Goal: Information Seeking & Learning: Learn about a topic

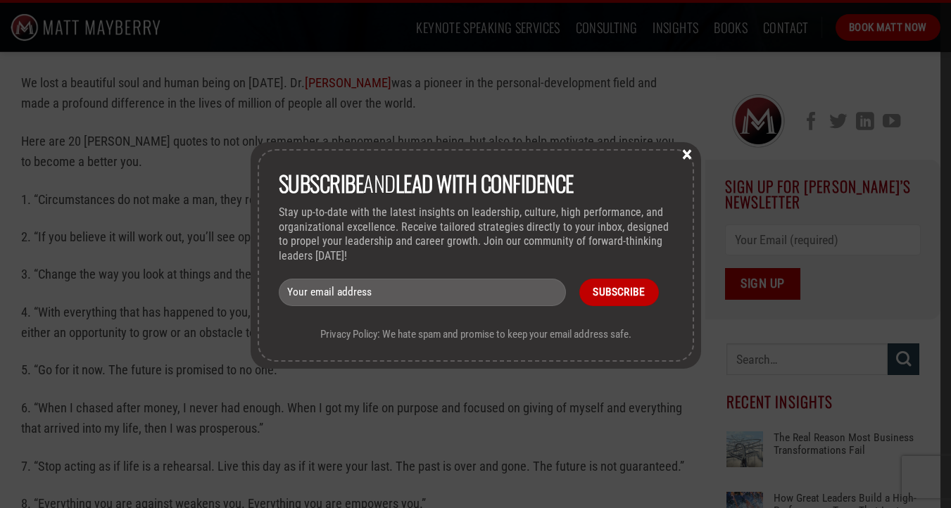
click at [684, 154] on button "×" at bounding box center [686, 153] width 21 height 13
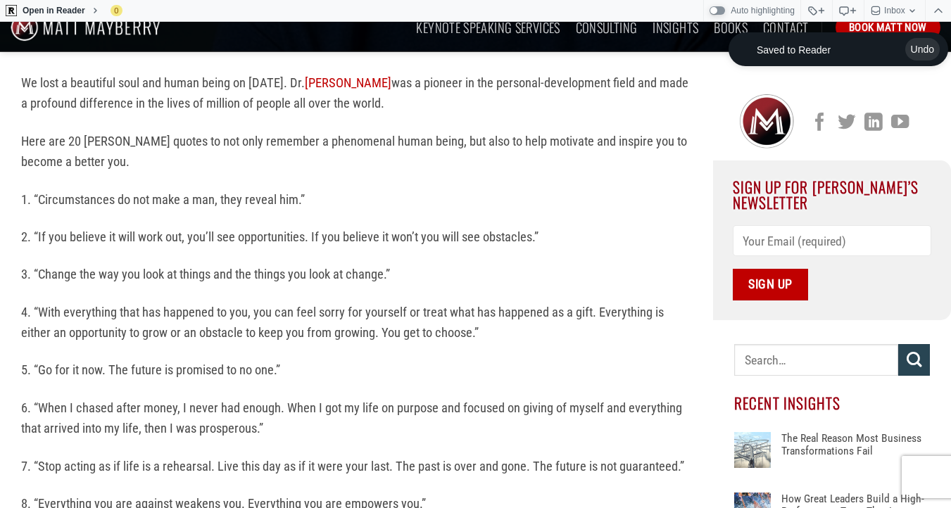
click at [266, 201] on p "1. “Circumstances do not make a man, they reveal him.”" at bounding box center [356, 199] width 671 height 20
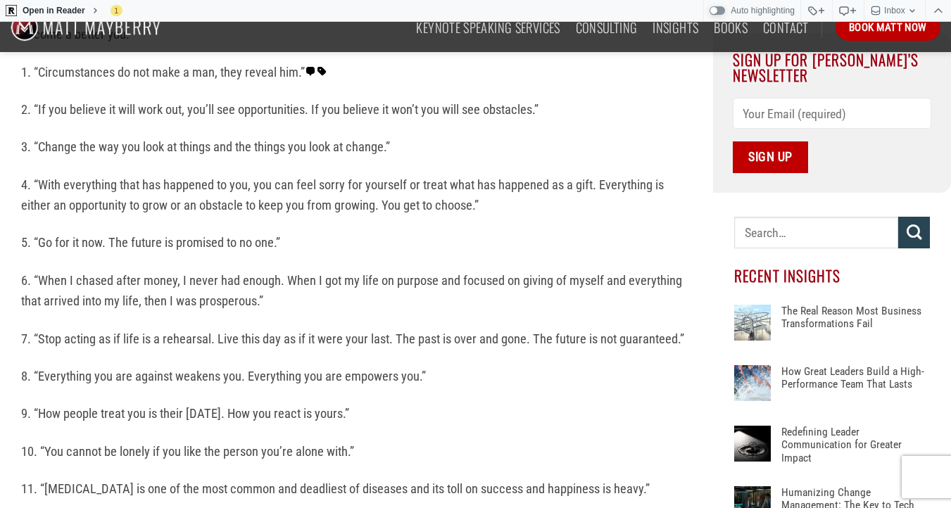
scroll to position [488, 0]
click at [303, 105] on p "2. “If you believe it will work out, you’ll see opportunities. If you believe i…" at bounding box center [356, 109] width 671 height 20
click at [229, 76] on rw-highlight "⁠ ⁠ 1. “Circumstances do not make a man, they reveal him.” ⁠ ⁠" at bounding box center [174, 71] width 306 height 15
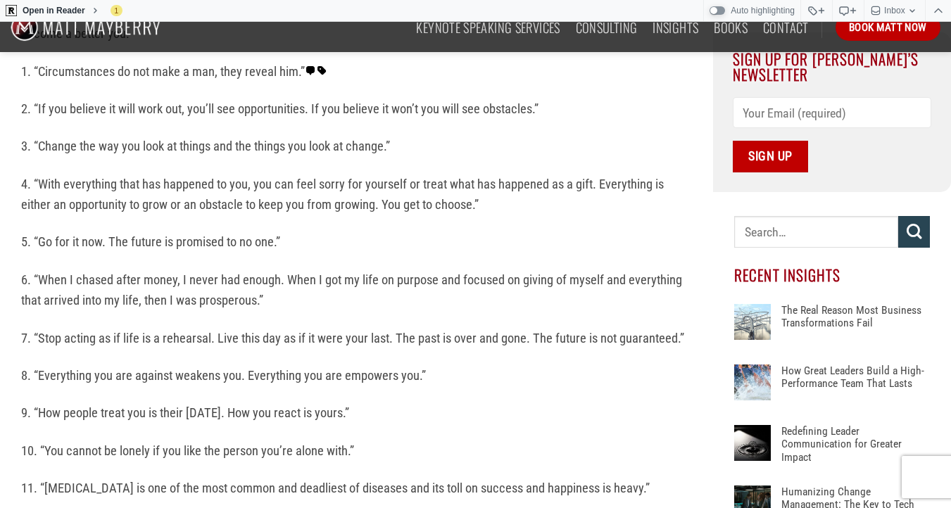
click at [232, 102] on p "2. “If you believe it will work out, you’ll see opportunities. If you believe i…" at bounding box center [356, 109] width 671 height 20
click at [229, 142] on p "3. “Change the way you look at things and the things you look at change.”" at bounding box center [356, 146] width 671 height 20
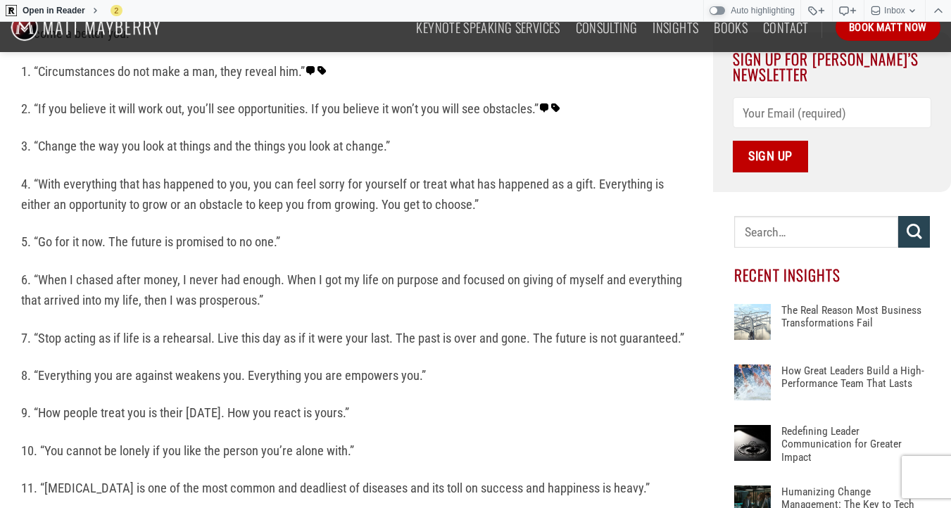
click at [229, 142] on p "3. “Change the way you look at things and the things you look at change.”" at bounding box center [356, 146] width 671 height 20
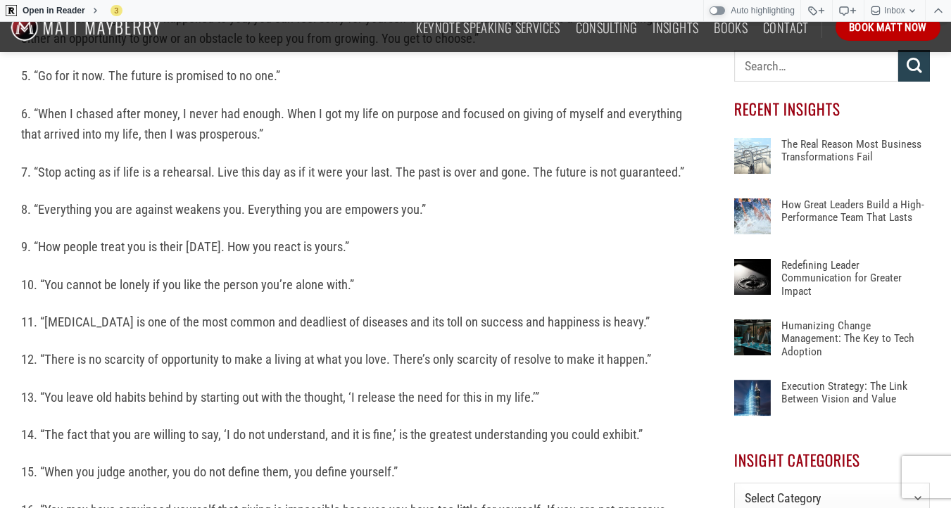
scroll to position [657, 0]
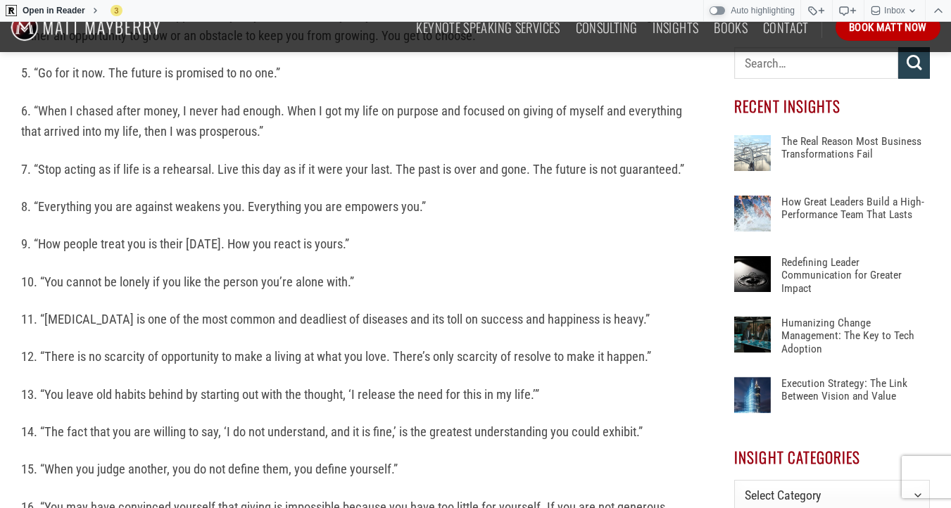
click at [297, 239] on p "9. “How people treat you is their [DATE]. How you react is yours.”" at bounding box center [356, 244] width 671 height 20
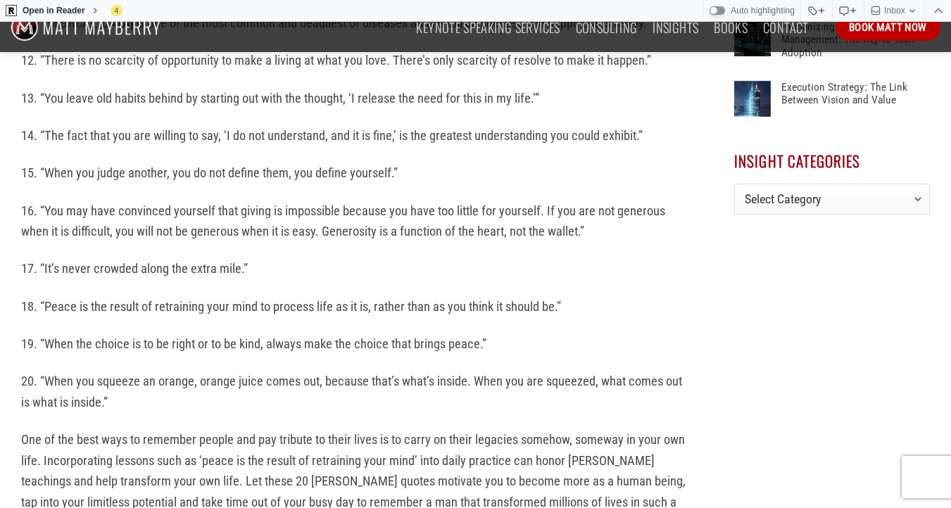
scroll to position [958, 0]
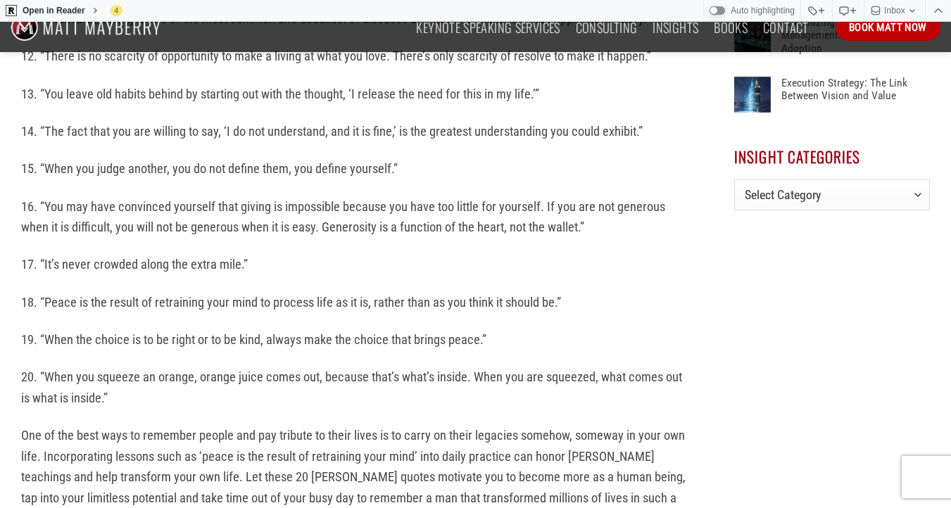
click at [321, 165] on p "15. “When you judge another, you do not define them, you define yourself.”" at bounding box center [356, 168] width 671 height 20
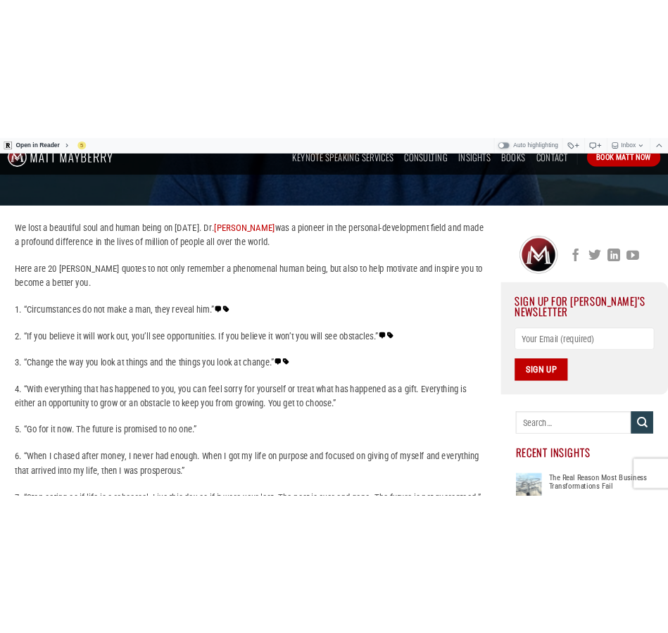
scroll to position [316, 0]
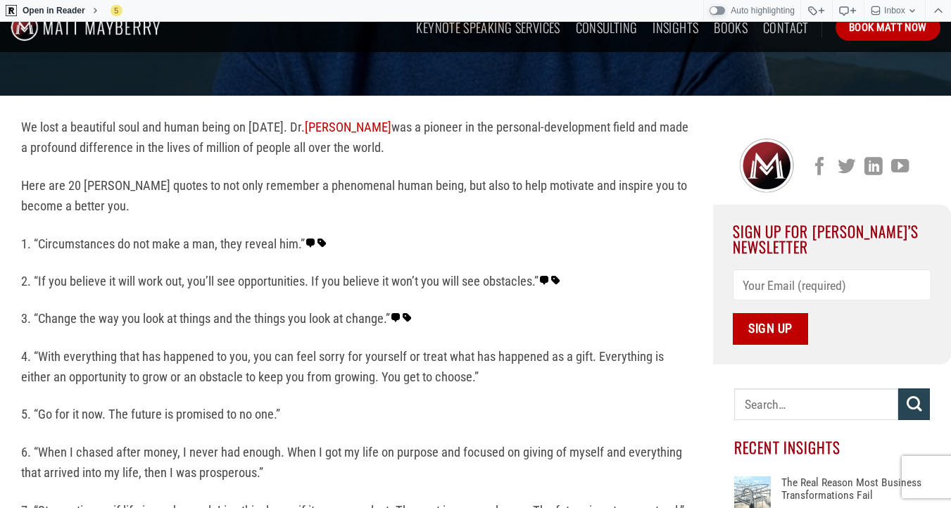
click at [264, 239] on rw-highlight "⁠ ⁠ 1. “Circumstances do not make a man, they reveal him.” ⁠ ⁠" at bounding box center [174, 243] width 306 height 15
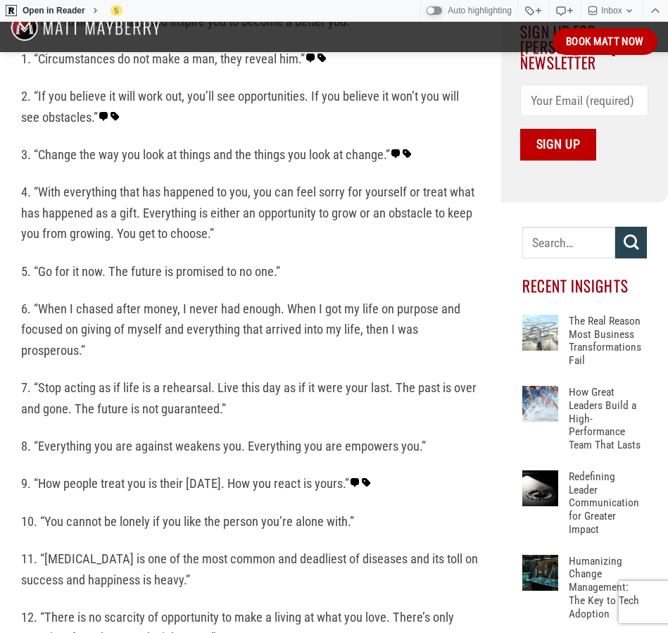
scroll to position [526, 0]
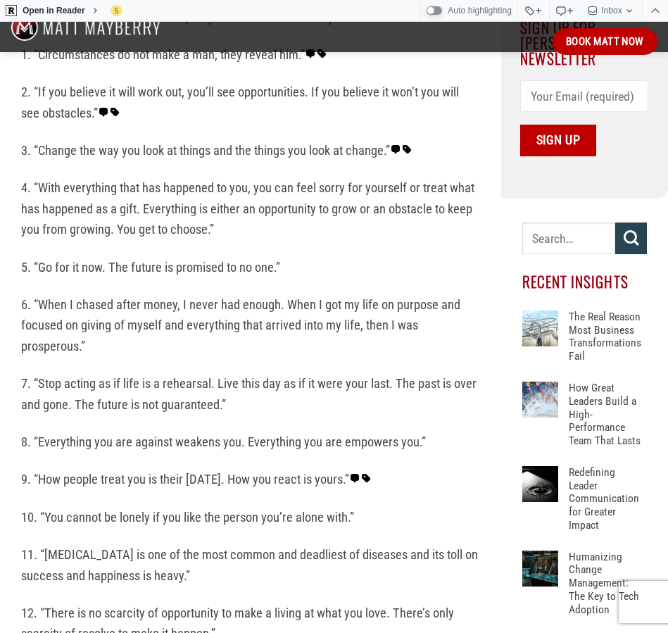
click at [373, 145] on rw-highlight "⁠ ⁠ 3. “Change the way you look at things and the things you look at change.” ⁠…" at bounding box center [216, 150] width 391 height 15
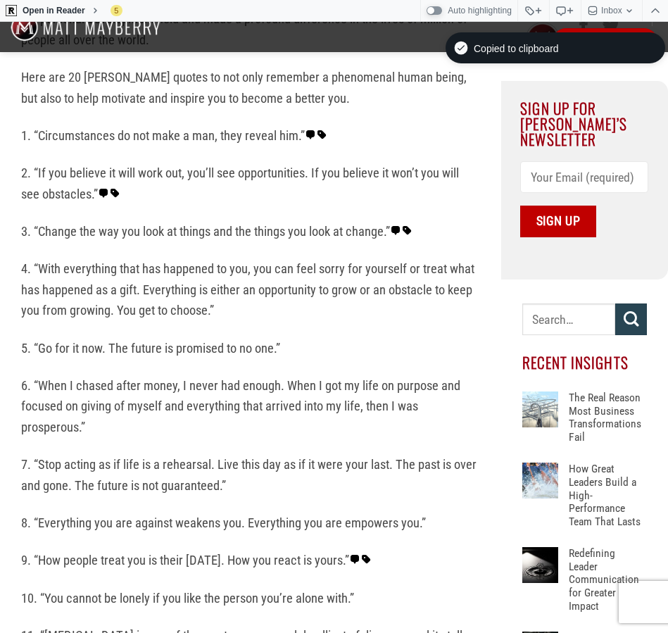
scroll to position [438, 0]
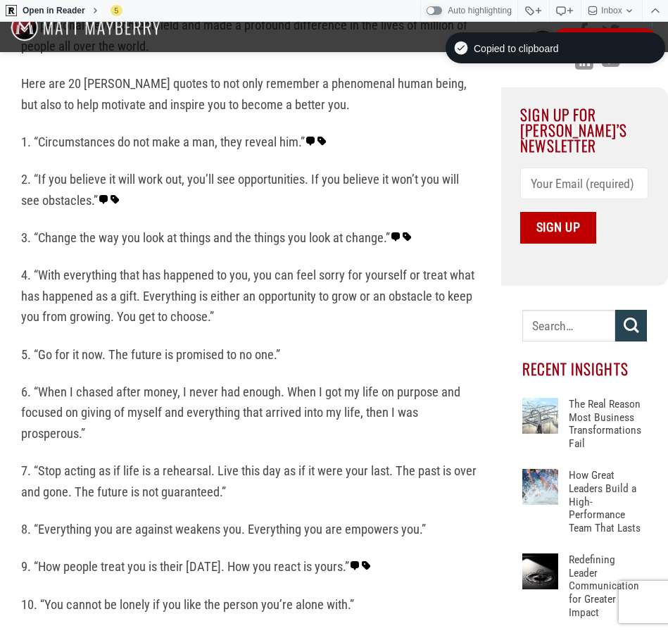
click at [69, 192] on rw-highlight "⁠ ⁠ 2. “If you believe it will work out, you’ll see opportunities. If you belie…" at bounding box center [240, 189] width 438 height 35
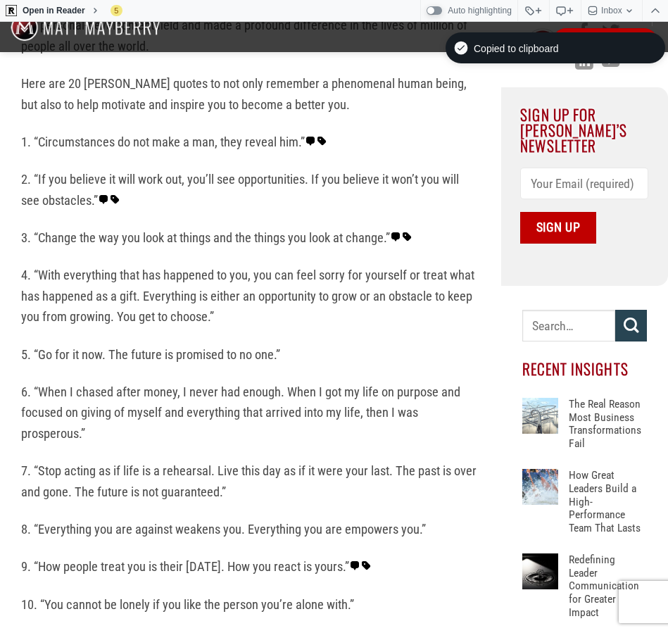
click at [34, 349] on p "5. “Go for it now. The future is promised to no one.”" at bounding box center [250, 354] width 459 height 20
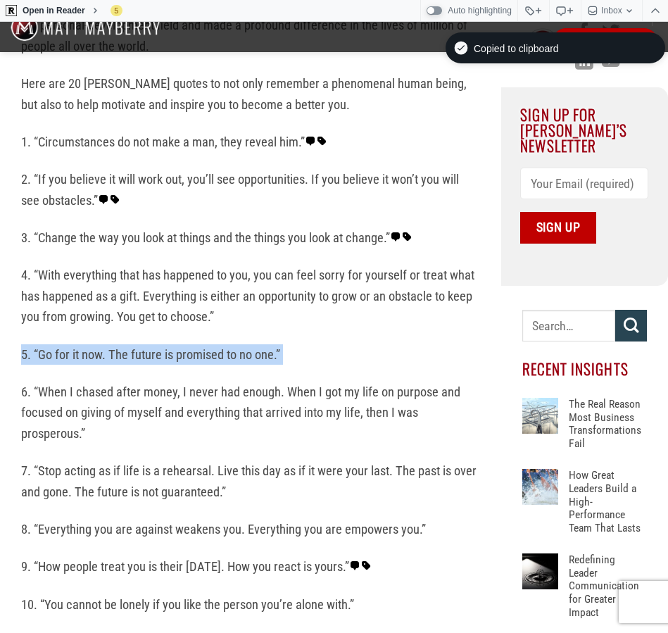
click at [34, 349] on p "5. “Go for it now. The future is promised to no one.”" at bounding box center [250, 354] width 459 height 20
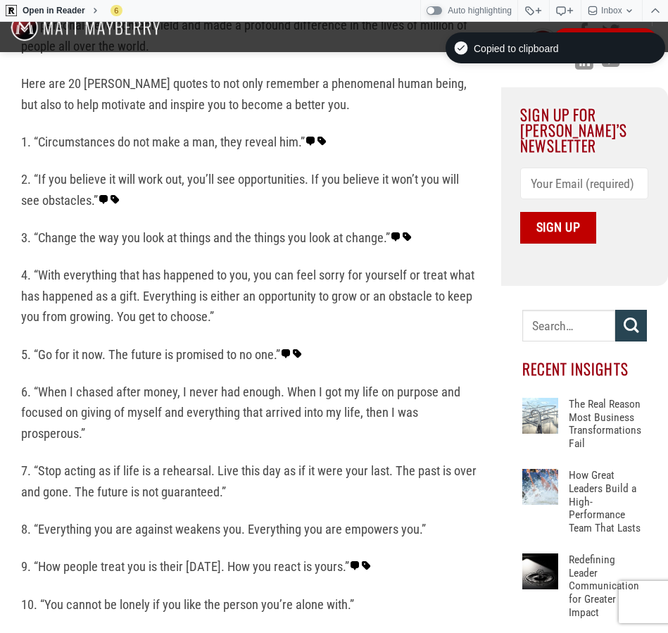
click at [43, 277] on p "4. “With everything that has happened to you, you can feel sorry for yourself o…" at bounding box center [250, 296] width 459 height 62
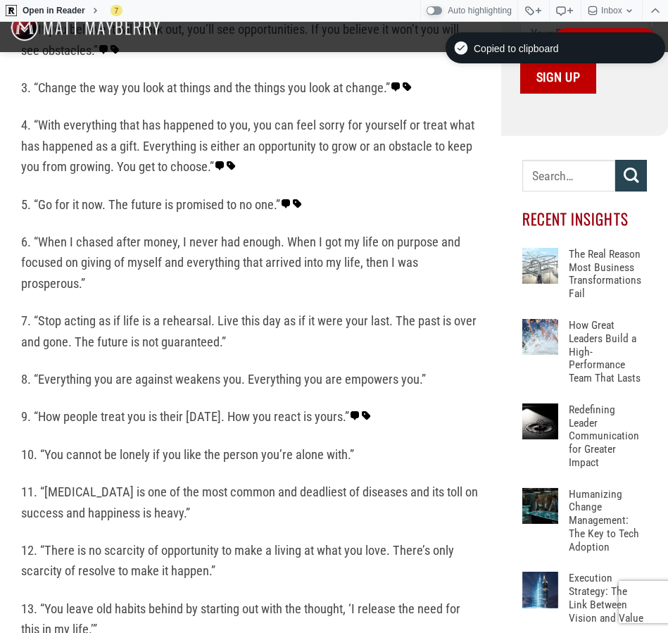
scroll to position [591, 0]
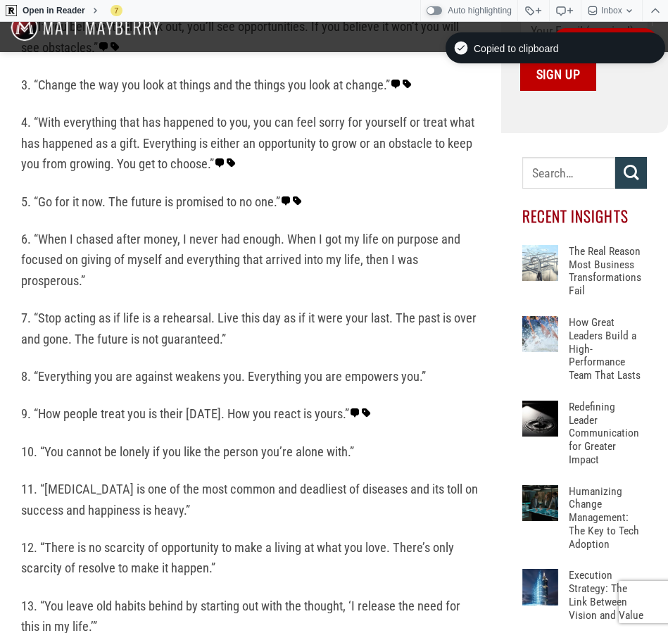
click at [23, 313] on p "7. “Stop acting as if life is a rehearsal. Live this day as if it were your las…" at bounding box center [250, 329] width 459 height 42
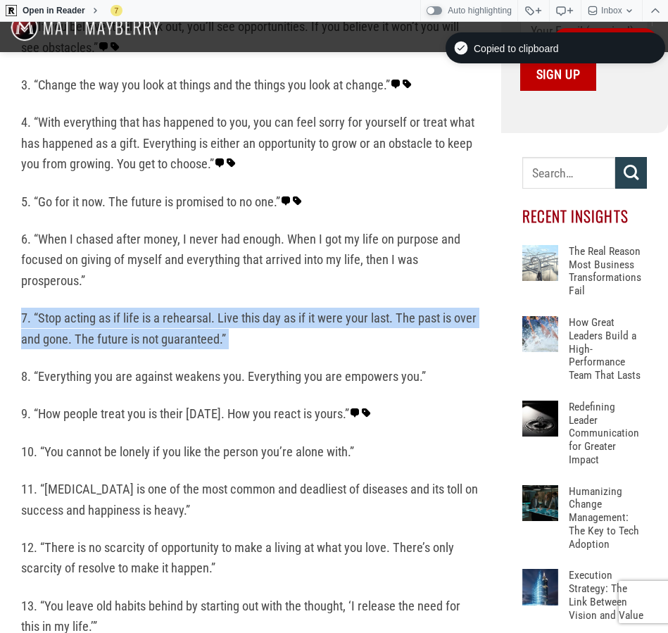
click at [23, 313] on p "7. “Stop acting as if life is a rehearsal. Live this day as if it were your las…" at bounding box center [250, 329] width 459 height 42
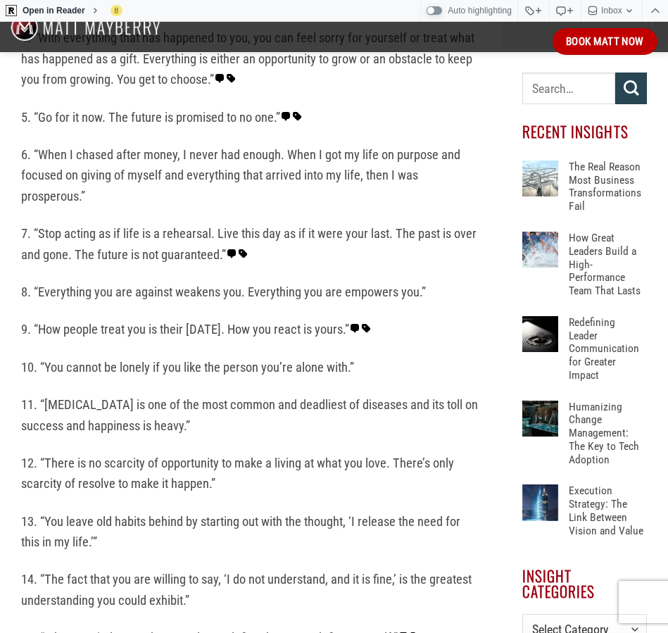
scroll to position [677, 0]
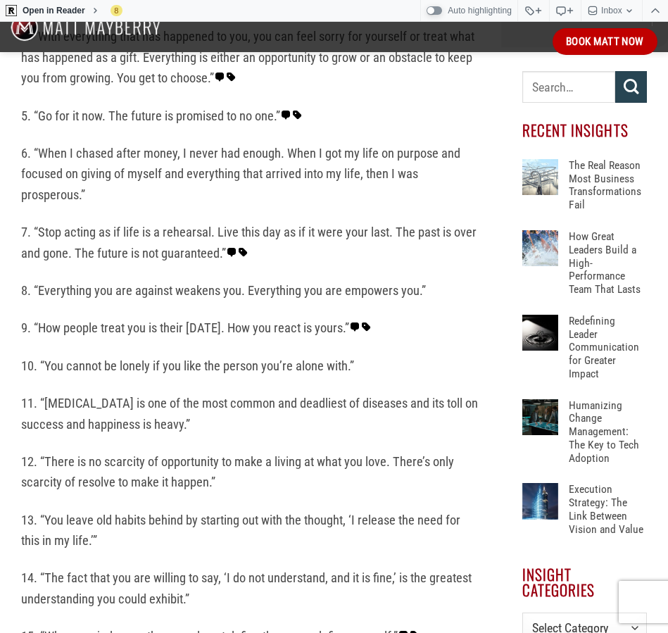
click at [117, 160] on p "6. “When I chased after money, I never had enough. When I got my life on purpos…" at bounding box center [250, 174] width 459 height 62
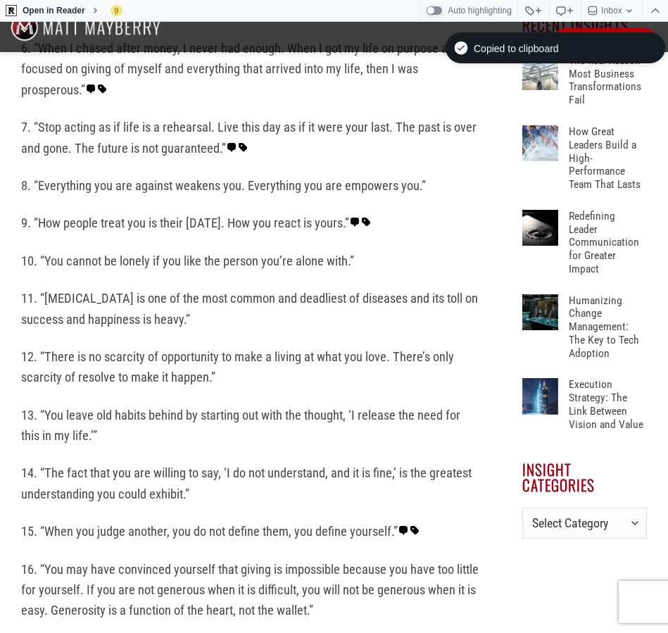
scroll to position [786, 0]
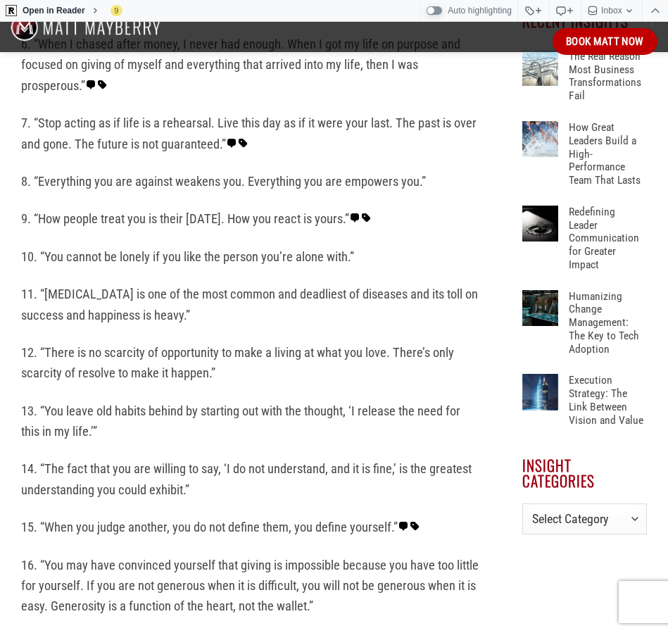
click at [180, 175] on p "8. “Everything you are against weakens you. Everything you are empowers you.”" at bounding box center [250, 181] width 459 height 20
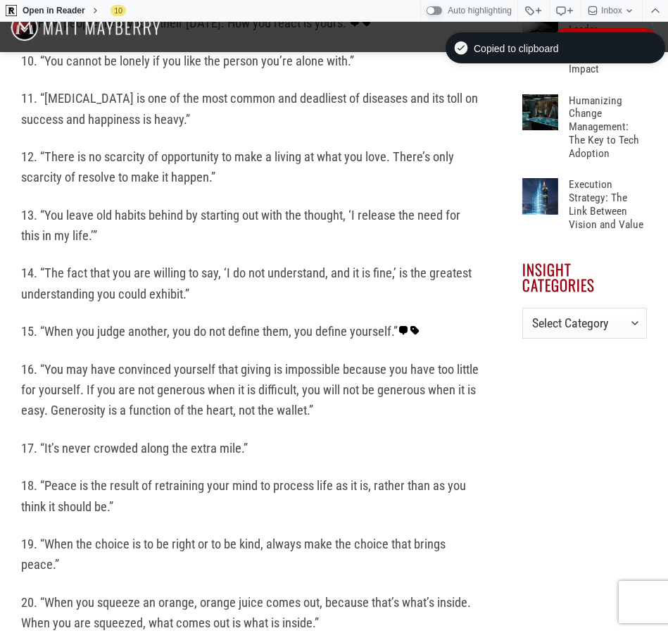
scroll to position [964, 0]
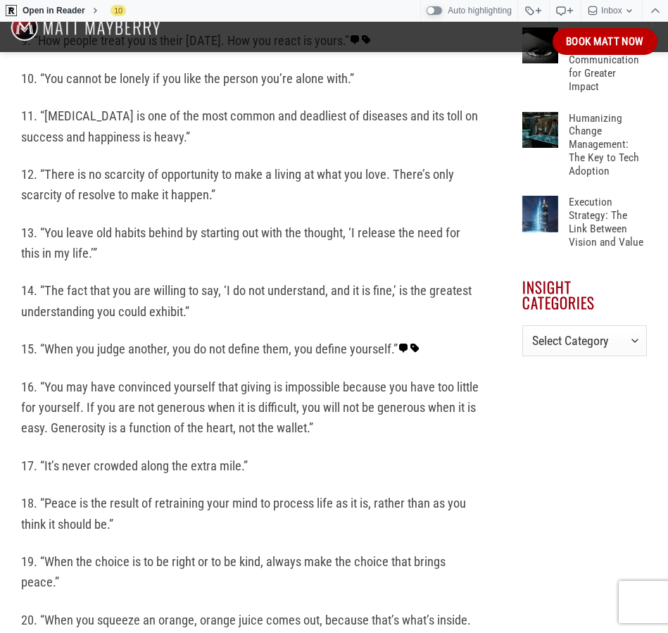
click at [133, 123] on p "11. “[MEDICAL_DATA] is one of the most common and deadliest of diseases and its…" at bounding box center [250, 127] width 459 height 42
click at [204, 455] on p "17. “It’s never crowded along the extra mile.”" at bounding box center [250, 465] width 459 height 20
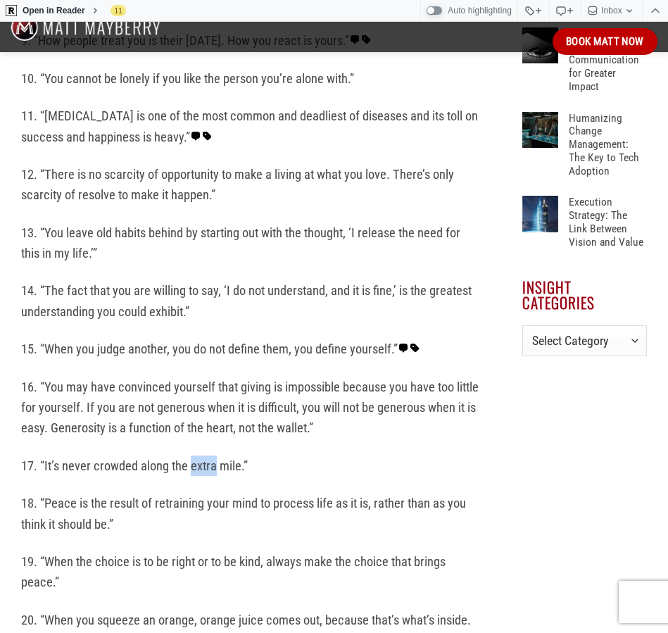
click at [204, 455] on p "17. “It’s never crowded along the extra mile.”" at bounding box center [250, 465] width 459 height 20
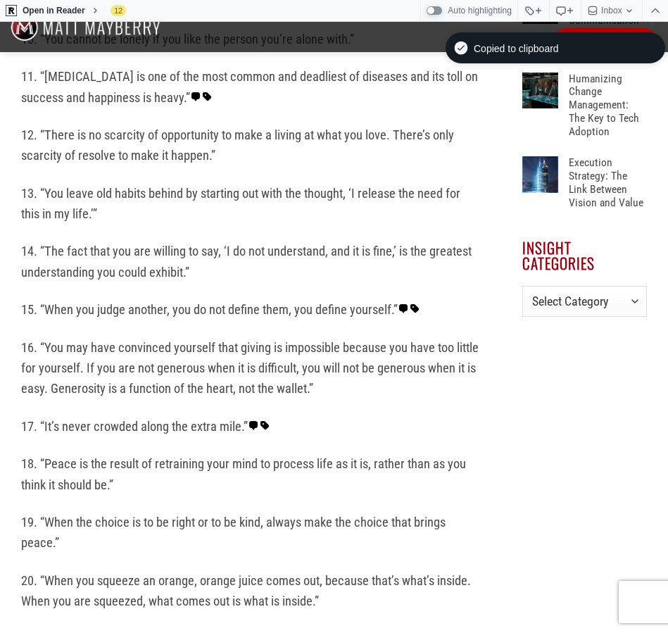
scroll to position [1006, 0]
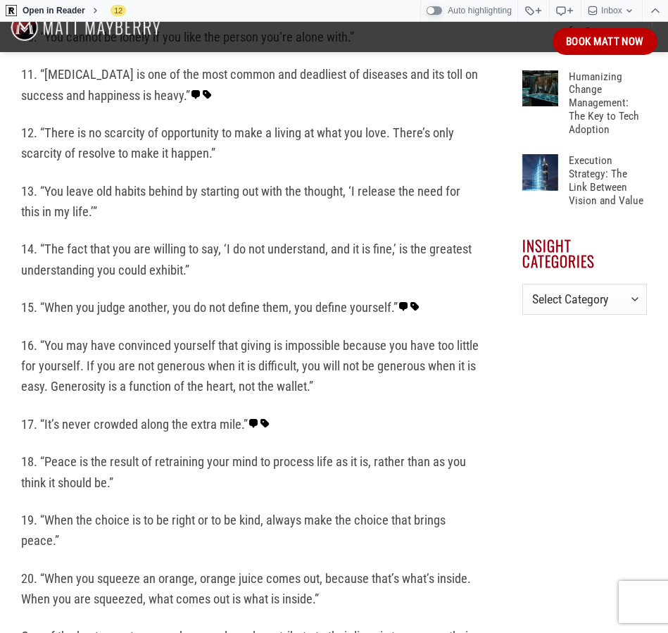
click at [101, 203] on p "13. “You leave old habits behind by starting out with the thought, ‘I release t…" at bounding box center [250, 202] width 459 height 42
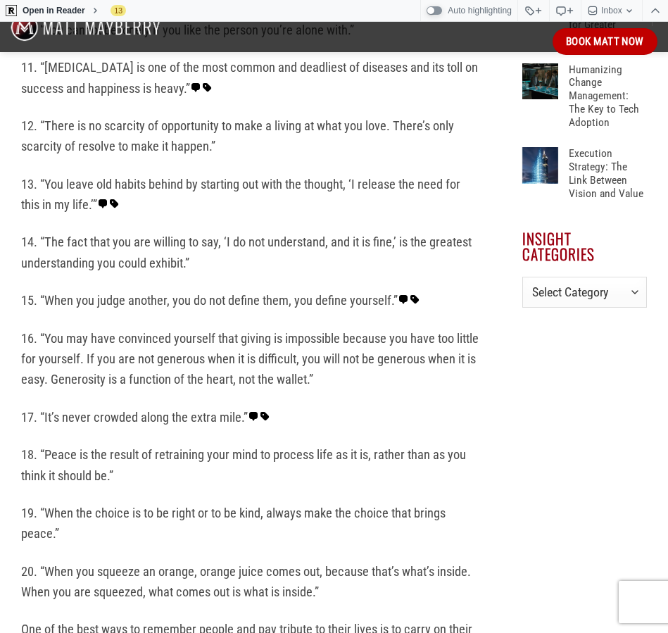
scroll to position [1012, 0]
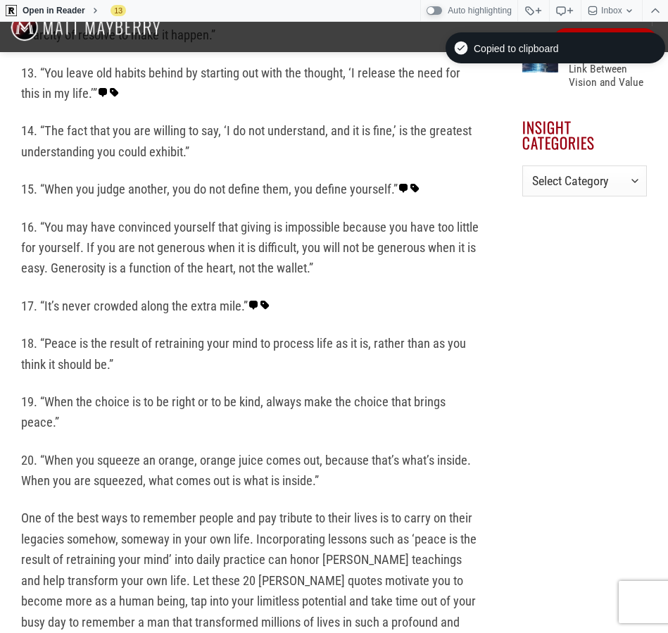
scroll to position [1125, 0]
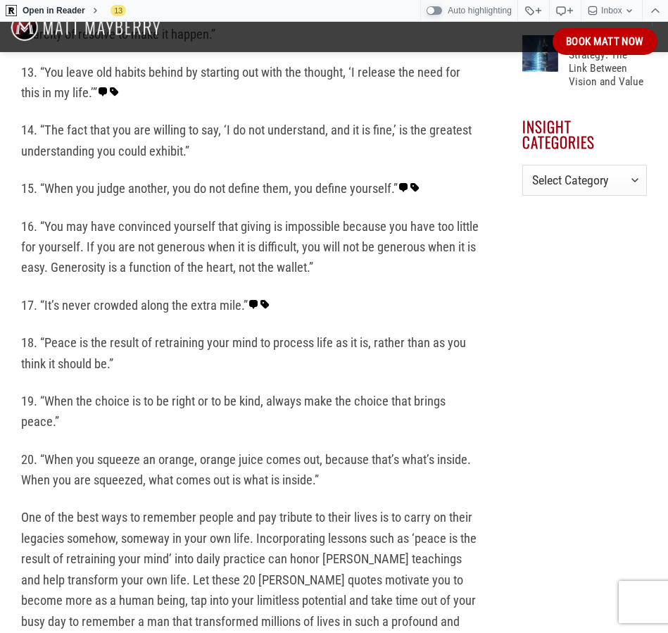
click at [184, 247] on p "16. “You may have convinced yourself that giving is impossible because you have…" at bounding box center [250, 247] width 459 height 62
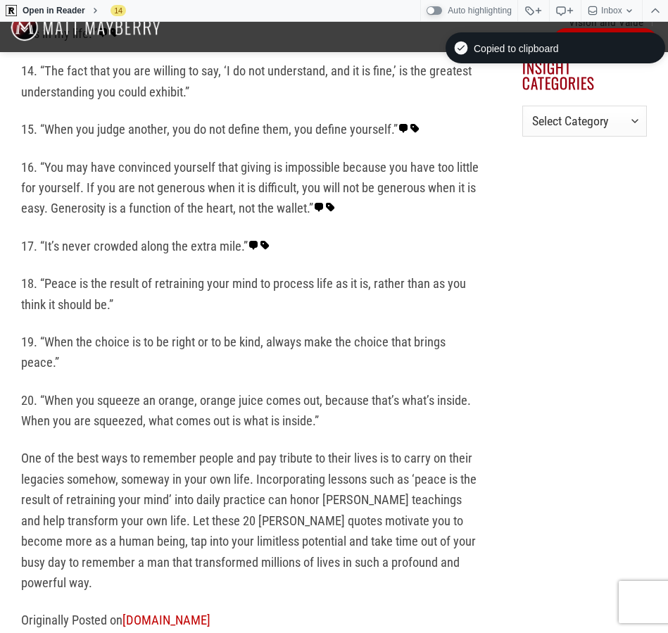
scroll to position [1188, 0]
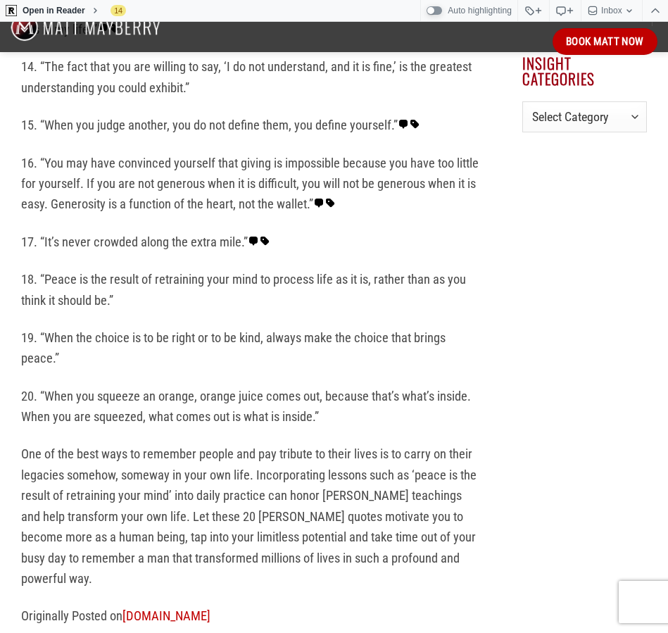
click at [75, 282] on p "18. “Peace is the result of retraining your mind to process life as it is, rath…" at bounding box center [250, 290] width 459 height 42
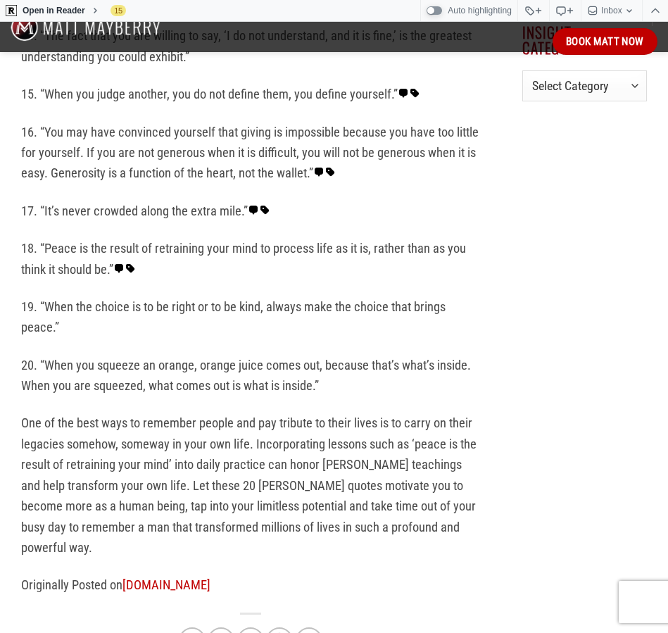
scroll to position [1220, 0]
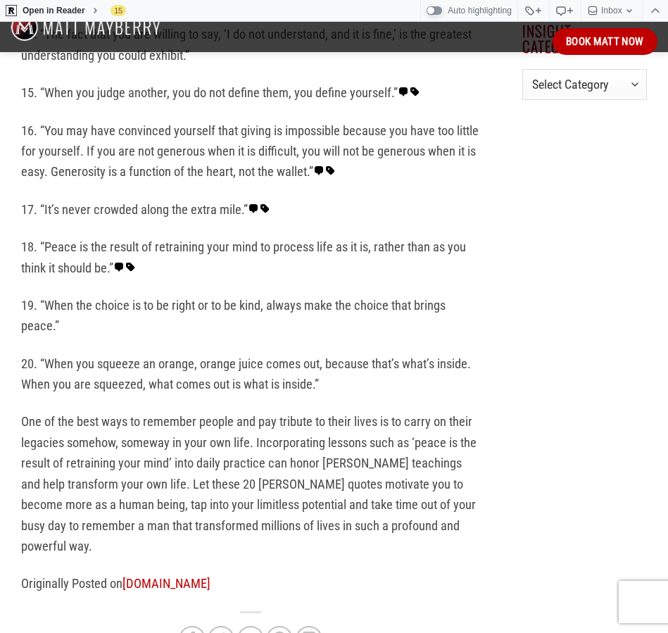
click at [38, 295] on p "19. “When the choice is to be right or to be kind, always make the choice that …" at bounding box center [250, 316] width 459 height 42
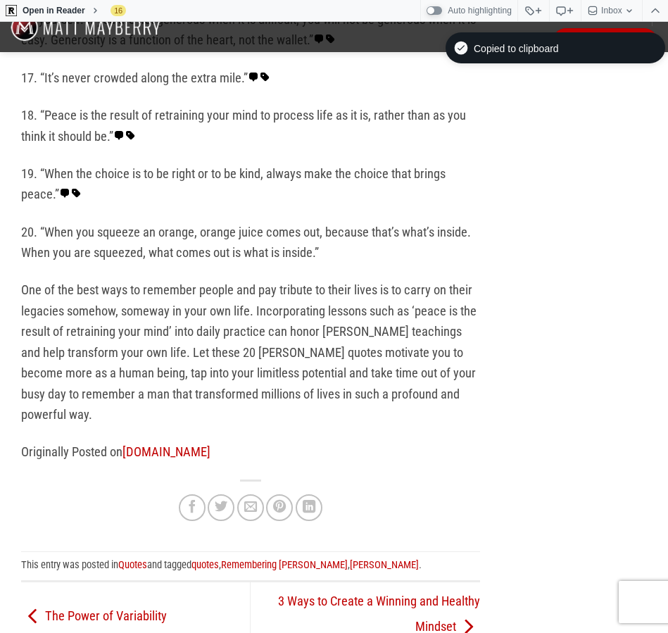
scroll to position [1353, 0]
click at [148, 234] on p "20. “When you squeeze an orange, orange juice comes out, because that’s what’s …" at bounding box center [250, 242] width 459 height 42
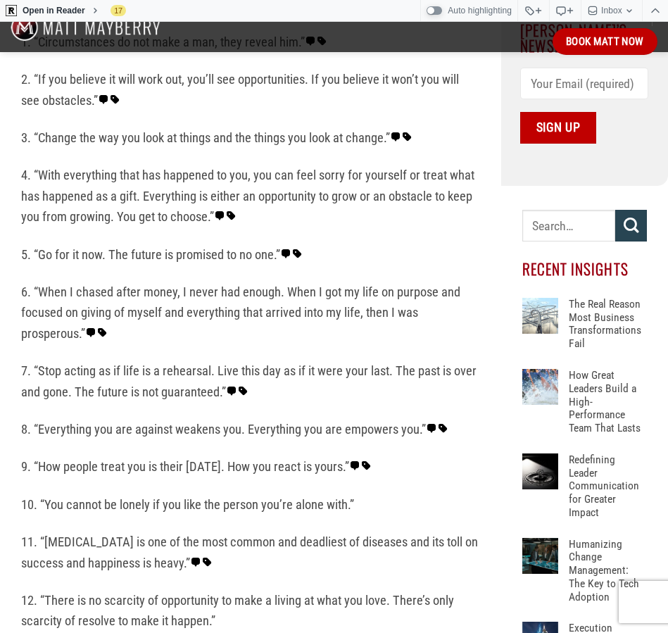
scroll to position [606, 0]
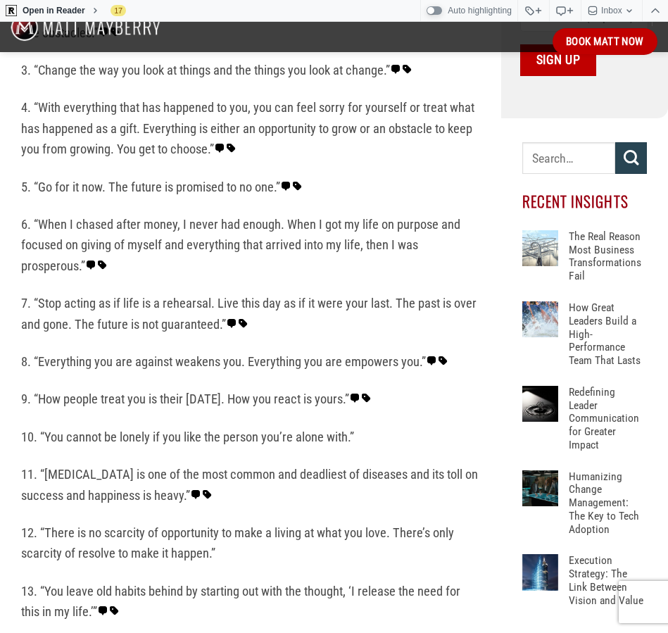
click at [140, 427] on p "10. “You cannot be lonely if you like the person you’re alone with.”" at bounding box center [250, 437] width 459 height 20
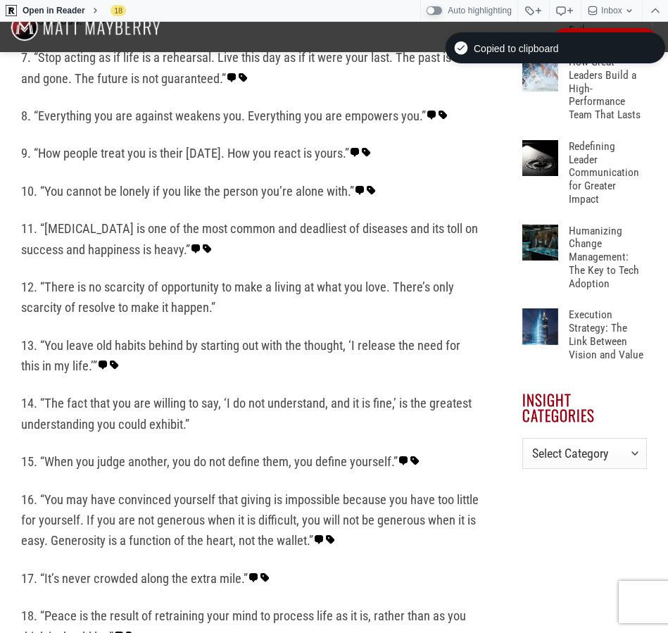
scroll to position [854, 0]
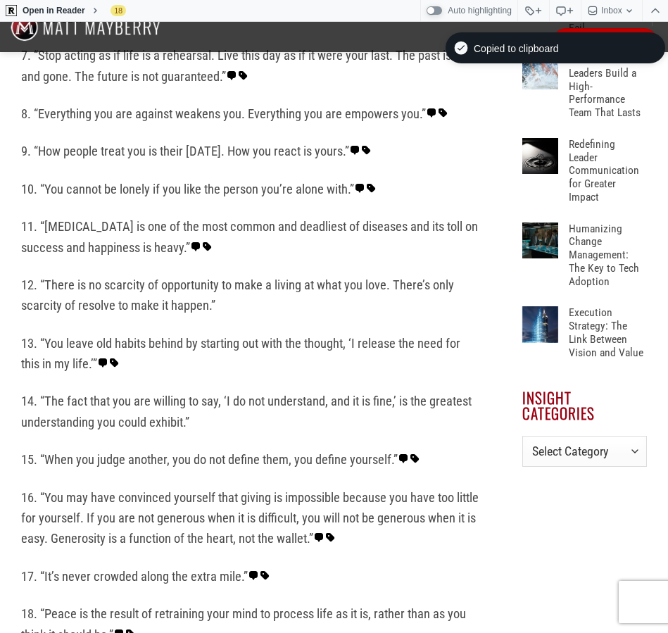
click at [147, 293] on p "12. “There is no scarcity of opportunity to make a living at what you love. The…" at bounding box center [250, 296] width 459 height 42
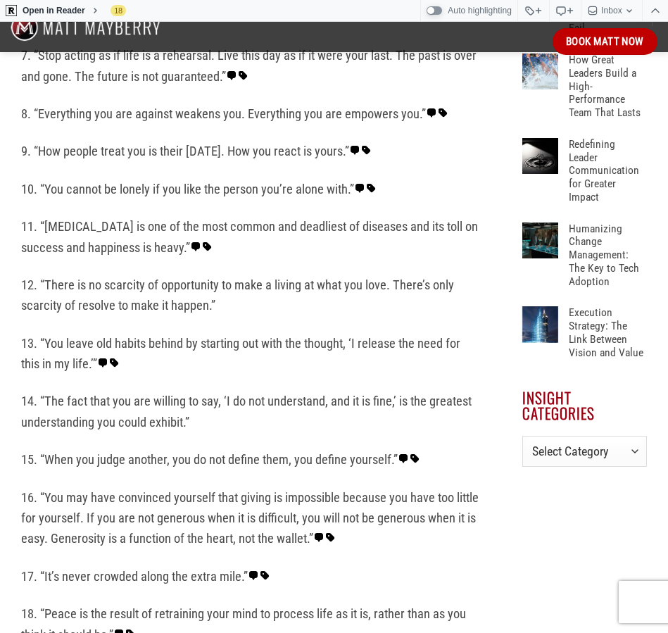
click at [147, 293] on p "12. “There is no scarcity of opportunity to make a living at what you love. The…" at bounding box center [250, 296] width 459 height 42
